Goal: Find specific fact: Find specific fact

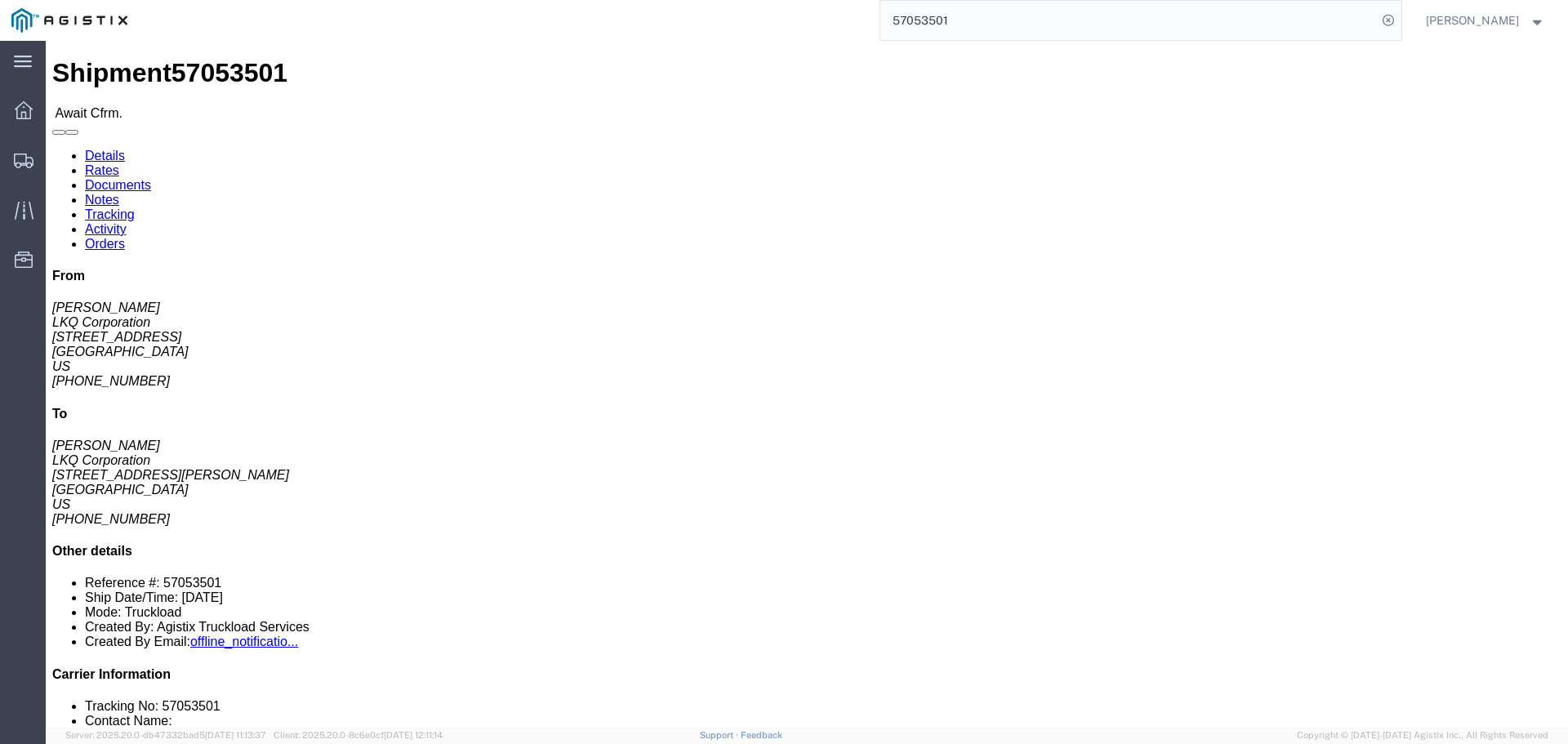
click link "Rates"
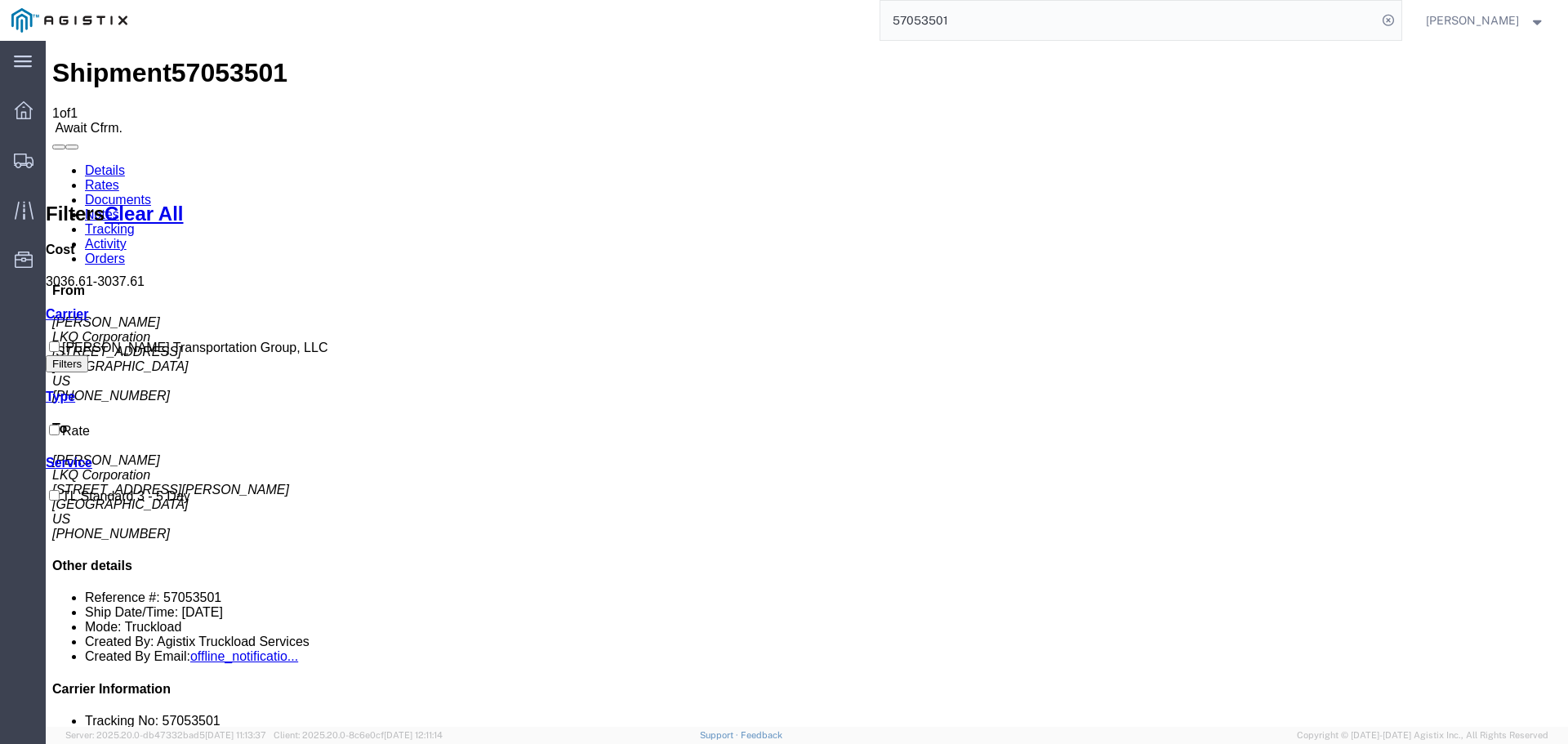
click at [85, 164] on link "Details" at bounding box center [104, 170] width 40 height 14
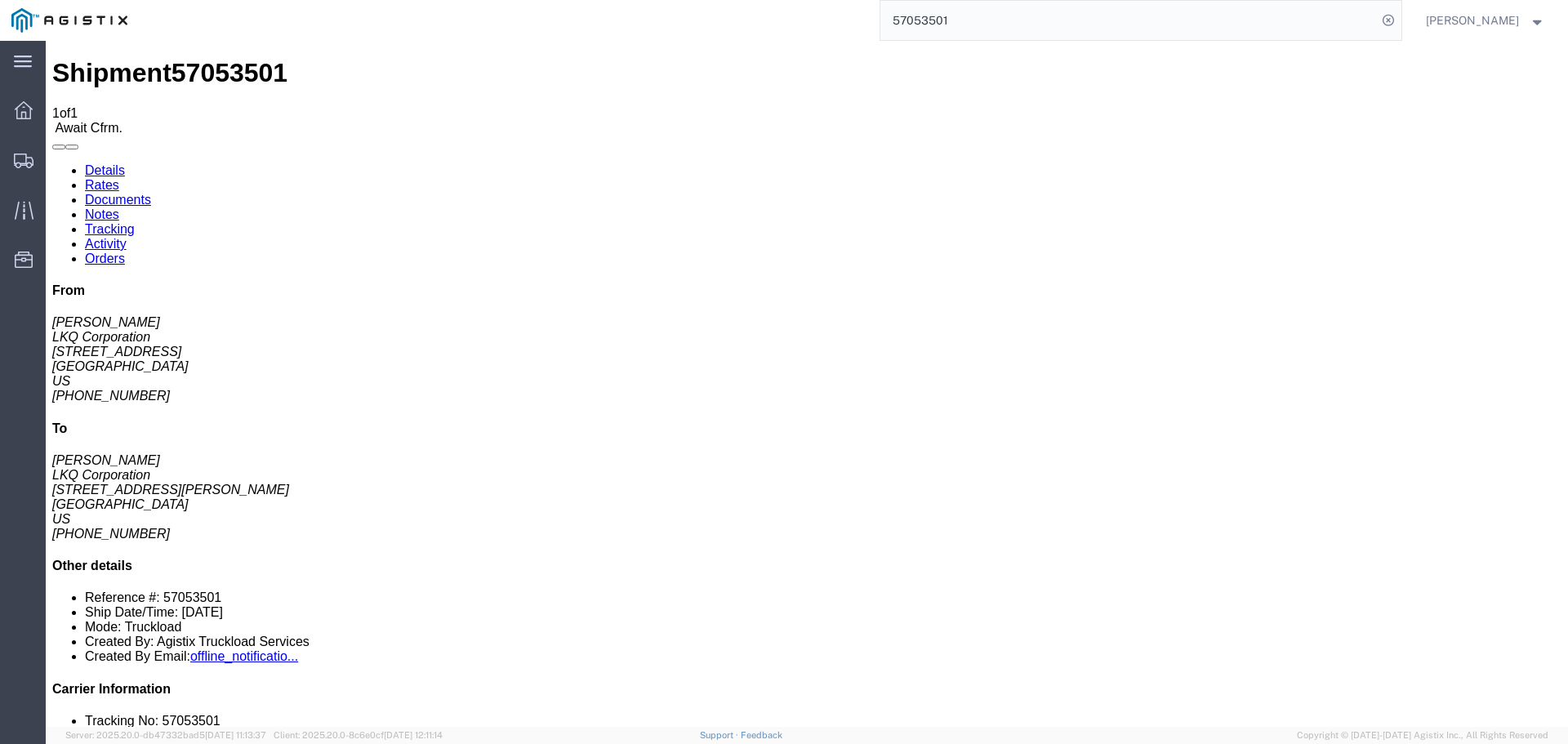
click address "LKQ Corporation ([PERSON_NAME]) 1330 [STREET_ADDRESS] [PHONE_NUMBER] [EMAIL_ADD…"
copy address "48111"
click address "LKQ Corporation ([PERSON_NAME]) [STREET_ADDRESS][PERSON_NAME] [GEOGRAPHIC_DATA]…"
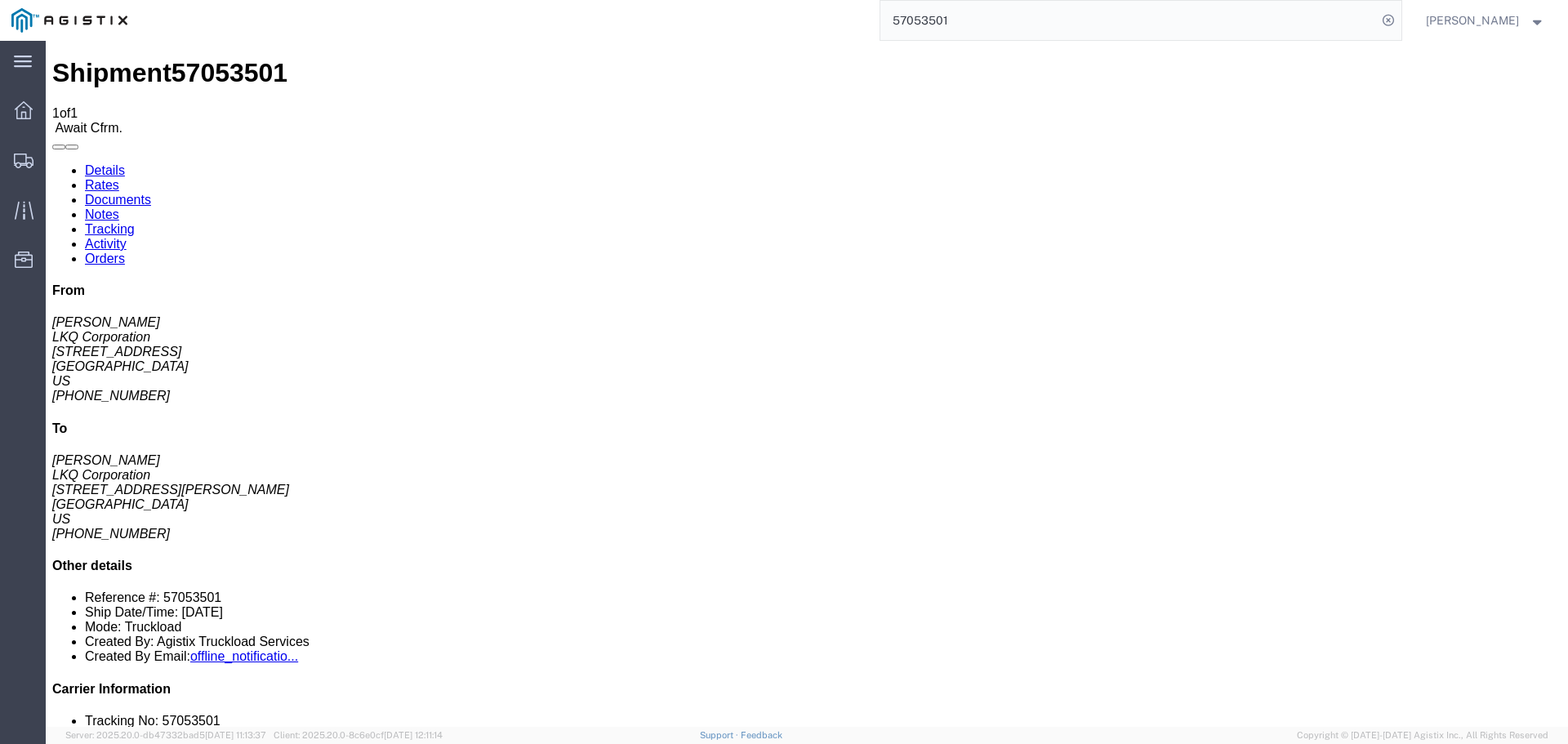
click address "LKQ Corporation ([PERSON_NAME]) [STREET_ADDRESS][PERSON_NAME] [GEOGRAPHIC_DATA]…"
copy address "85193"
click link "Rates"
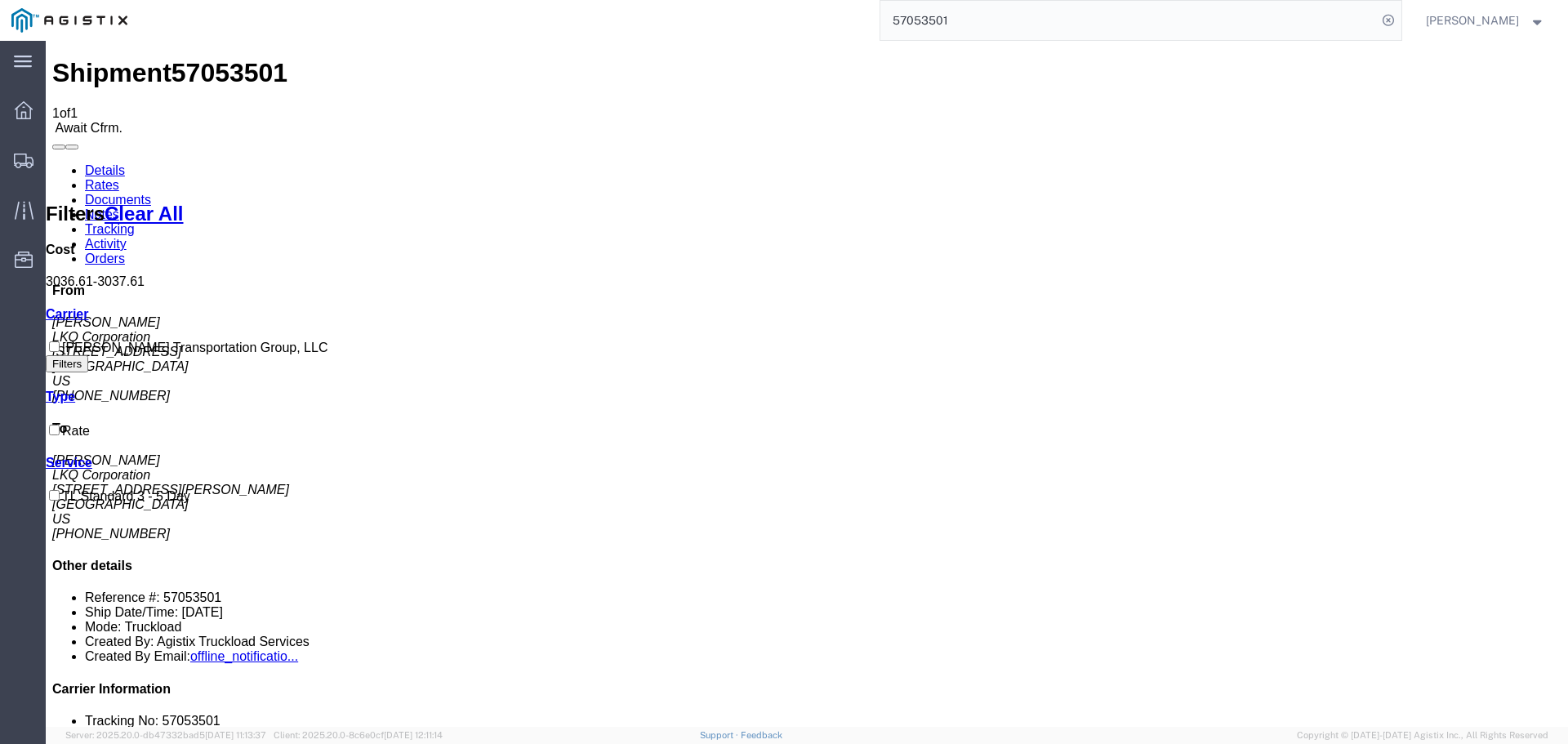
drag, startPoint x: 819, startPoint y: 232, endPoint x: 875, endPoint y: 224, distance: 56.6
click at [949, 23] on input "57053501" at bounding box center [1128, 20] width 496 height 39
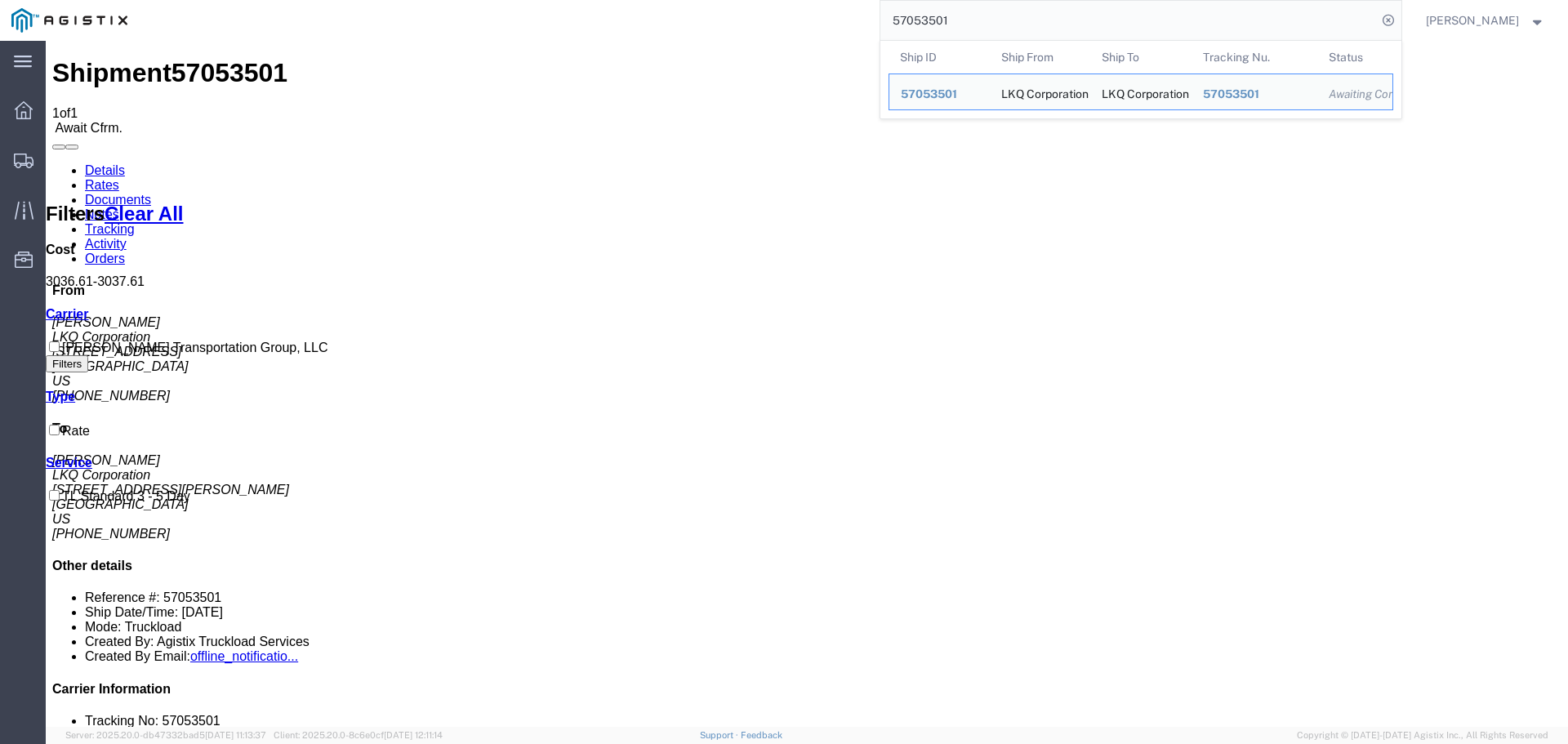
paste input "1689"
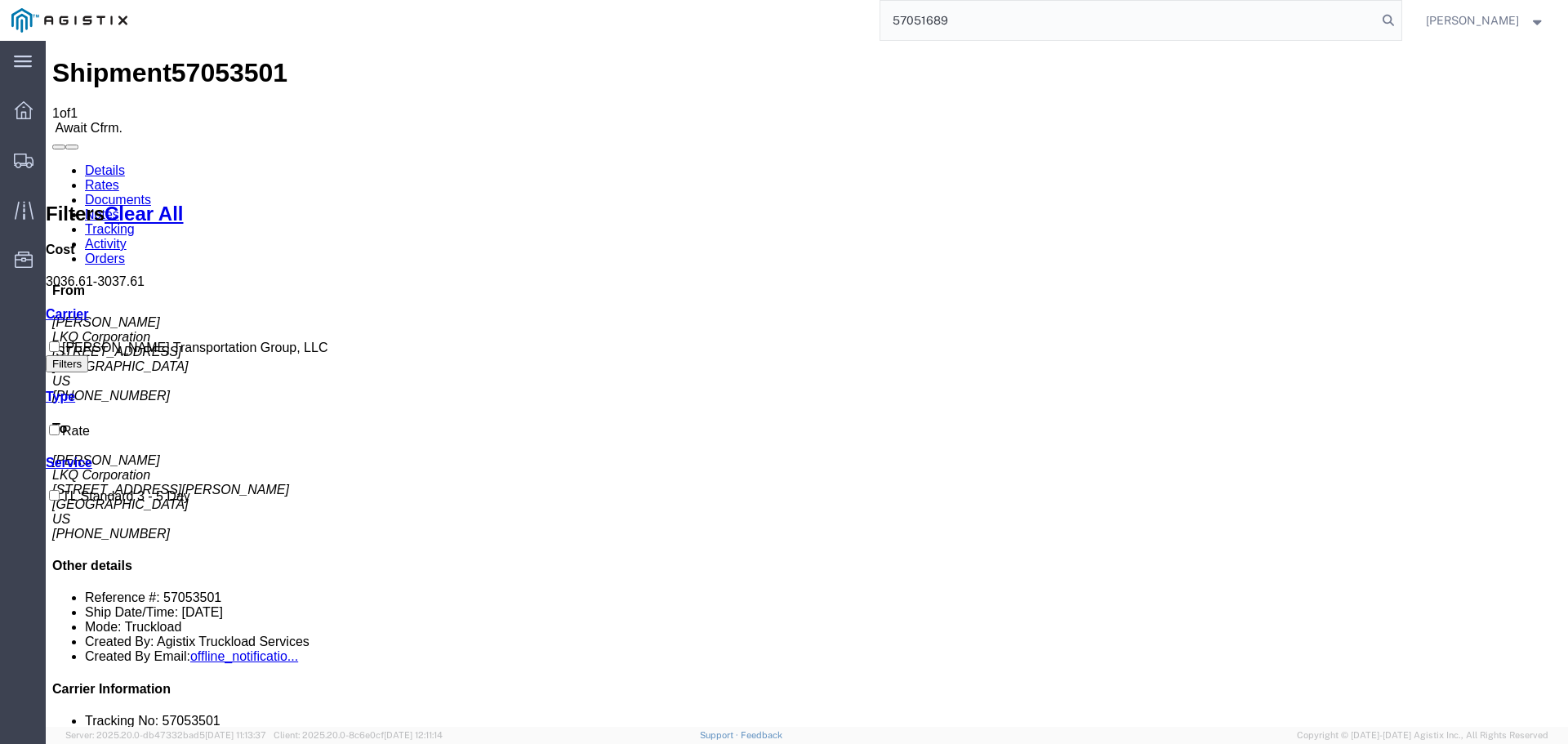
type input "57051689"
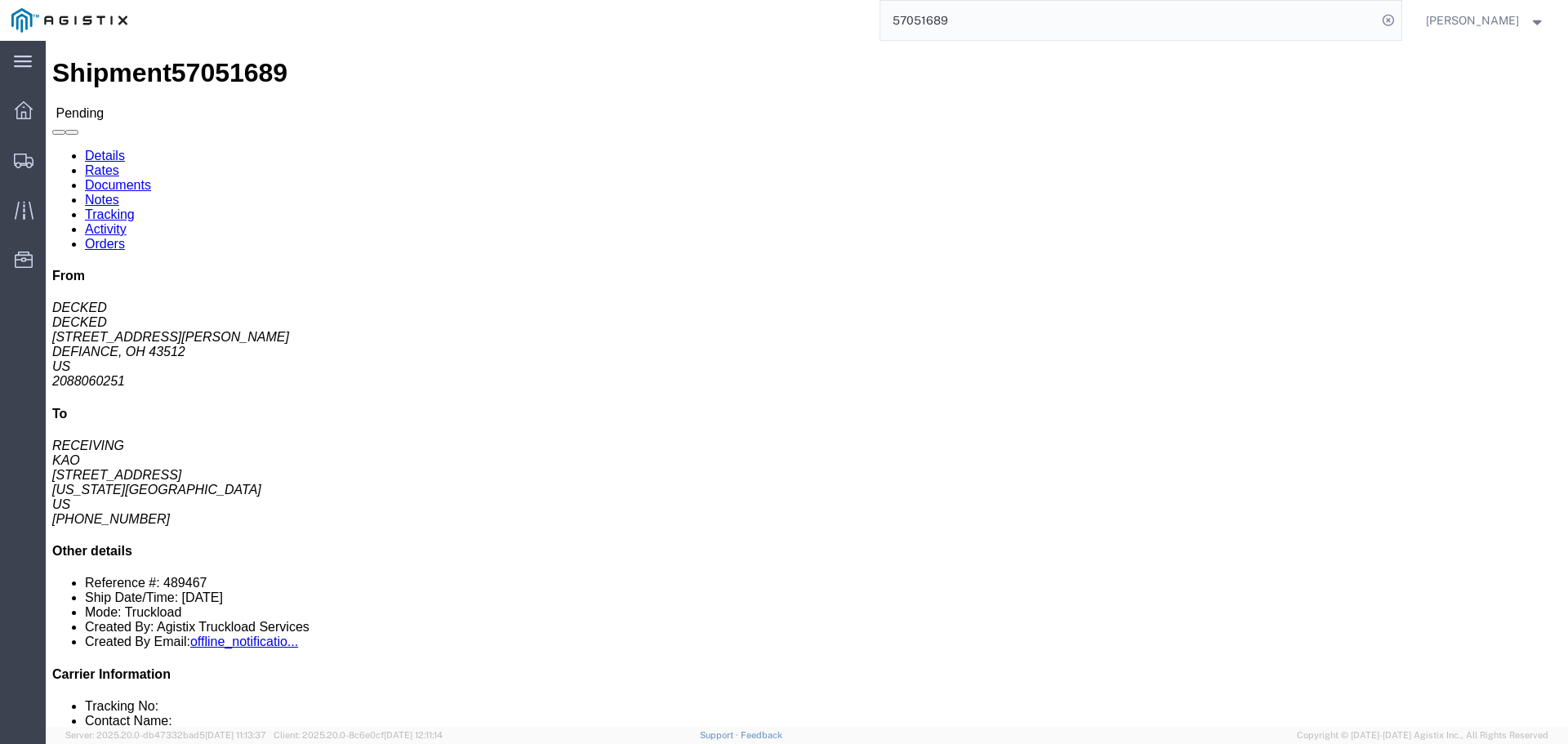
click address "DECKED (DECKED) [STREET_ADDRESS][PERSON_NAME] 2088060251 [EMAIL_ADDRESS][DOMAIN…"
copy address "43512"
click address "DECKED (DECKED) [STREET_ADDRESS][PERSON_NAME] 2088060251 [EMAIL_ADDRESS][DOMAIN…"
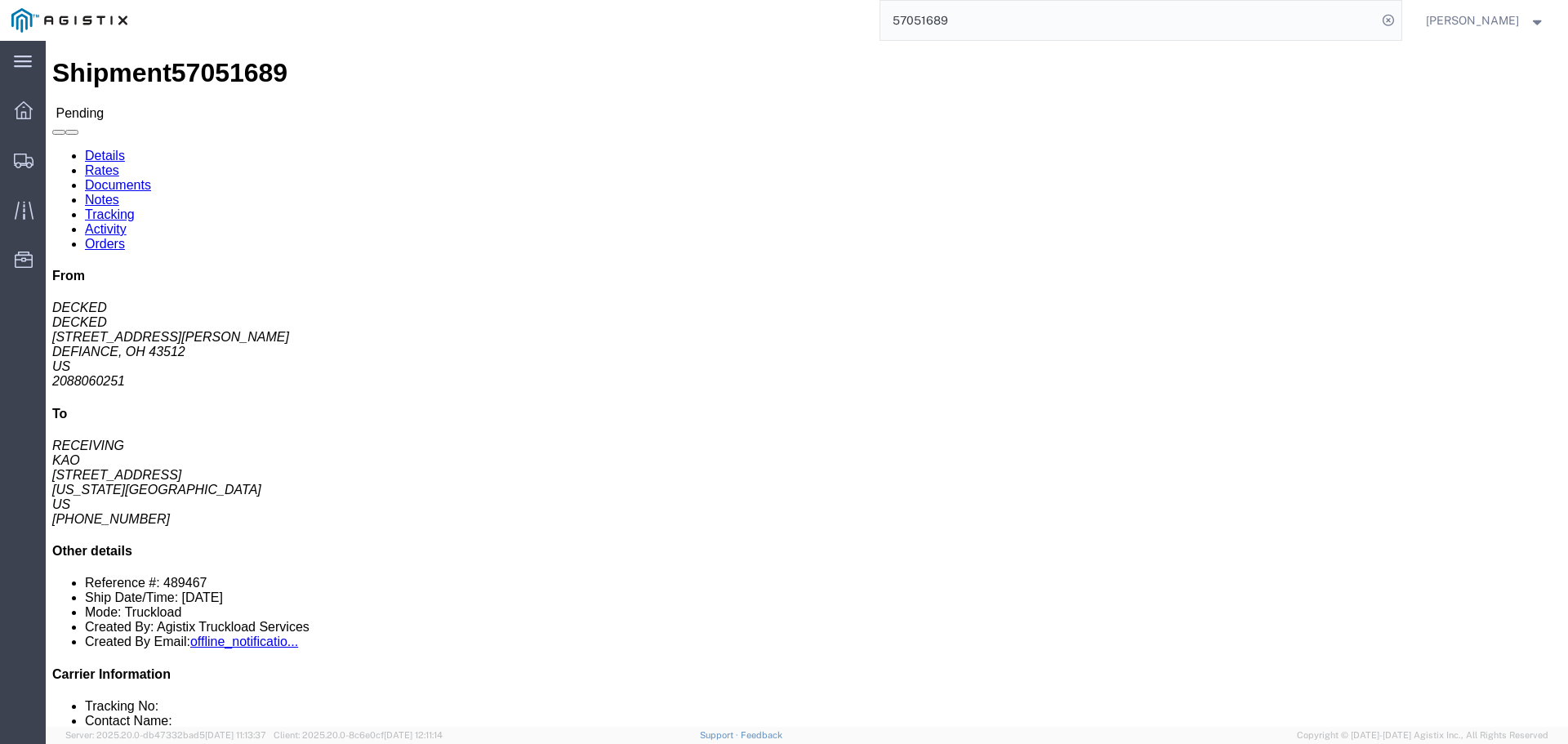
copy address "43512"
click address "KAO (RECEIVING) [STREET_ADDRESS] [US_STATE][GEOGRAPHIC_DATA] [GEOGRAPHIC_DATA] …"
copy address "66105"
